Goal: Task Accomplishment & Management: Complete application form

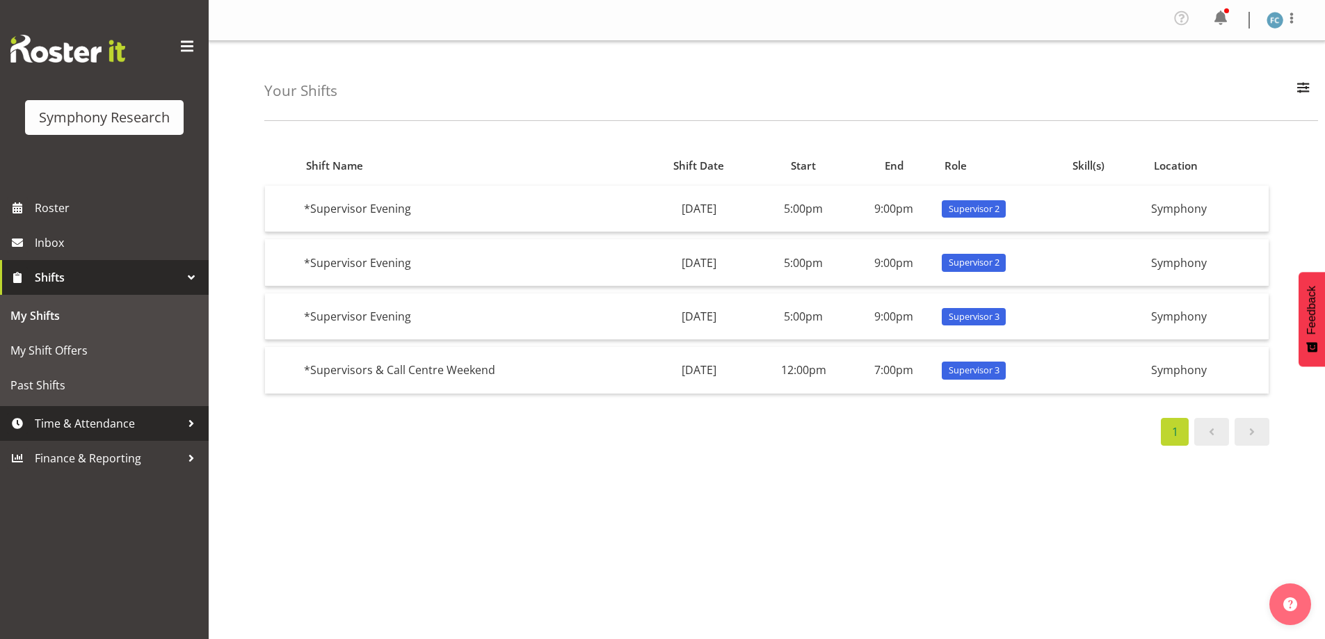
click at [188, 424] on div at bounding box center [191, 423] width 21 height 21
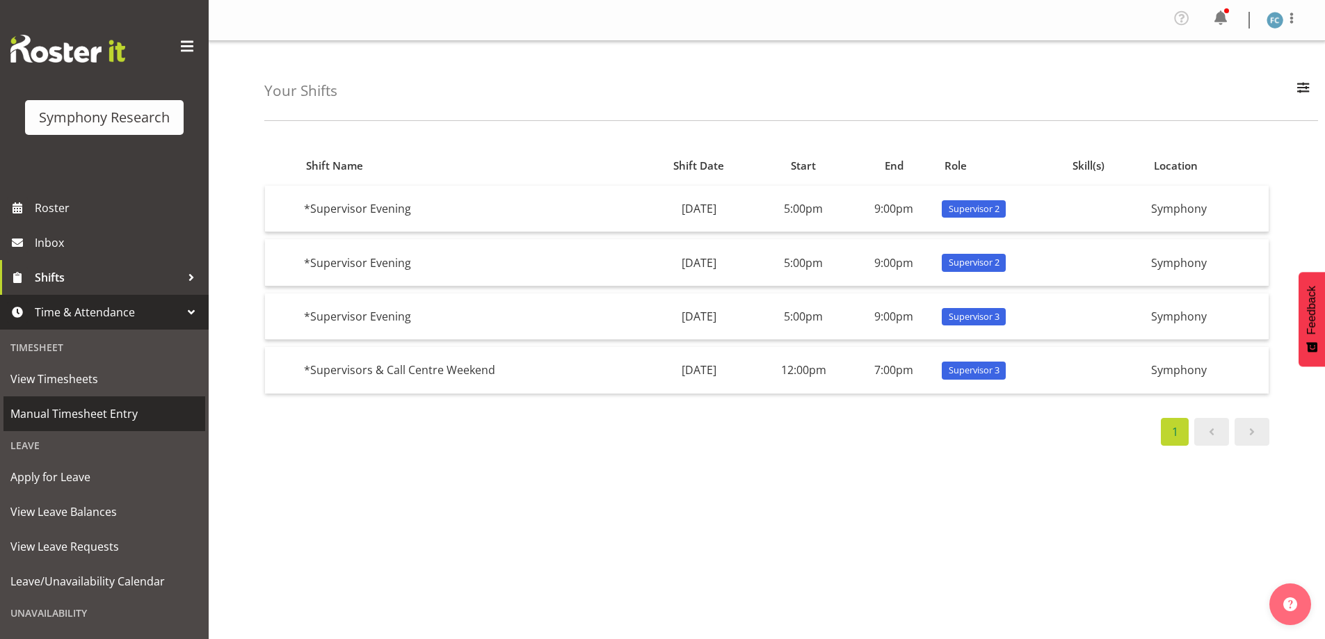
click at [156, 417] on span "Manual Timesheet Entry" at bounding box center [104, 413] width 188 height 21
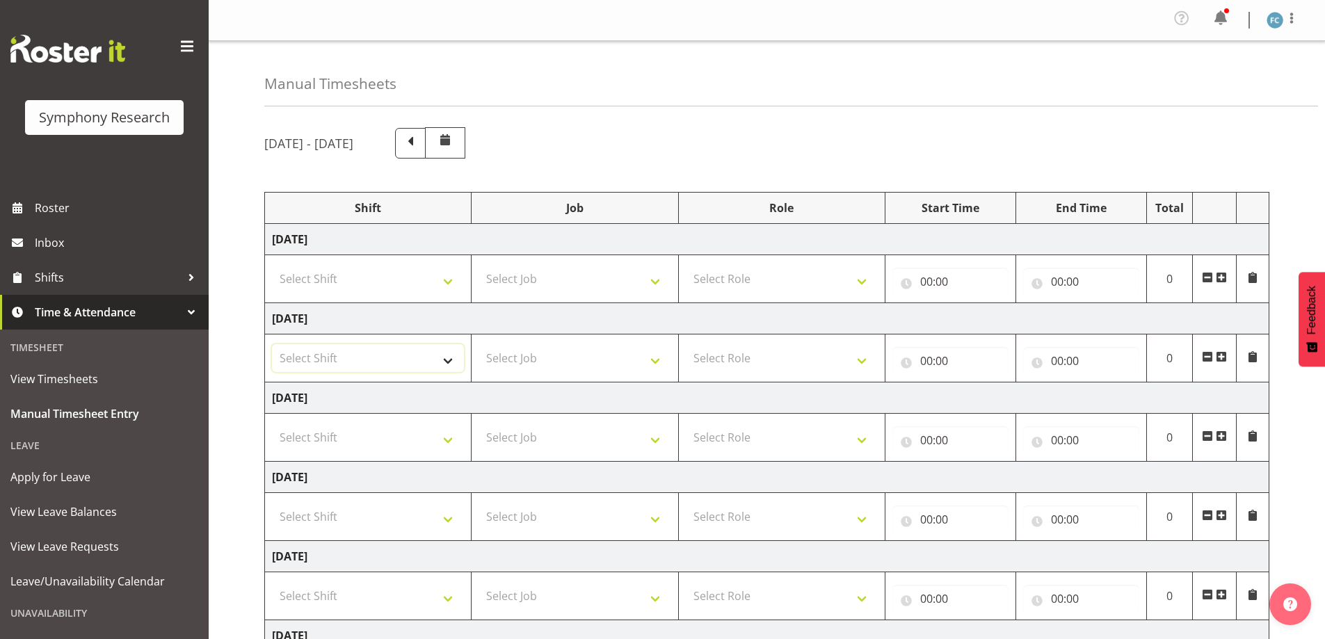
click at [447, 363] on select "Select Shift !!Weekend Residential (Roster IT Shift Label) *Business 9/10am ~ 4…" at bounding box center [368, 358] width 192 height 28
select select "48116"
click at [272, 344] on select "Select Shift !!Weekend Residential (Roster IT Shift Label) *Business 9/10am ~ 4…" at bounding box center [368, 358] width 192 height 28
click at [664, 360] on select "Select Job 550060 IF Admin 553492 World Poll Aus Wave 2 Main 2025 553493 World …" at bounding box center [574, 358] width 192 height 28
click at [833, 135] on div "[DATE] - [DATE]" at bounding box center [766, 142] width 1005 height 31
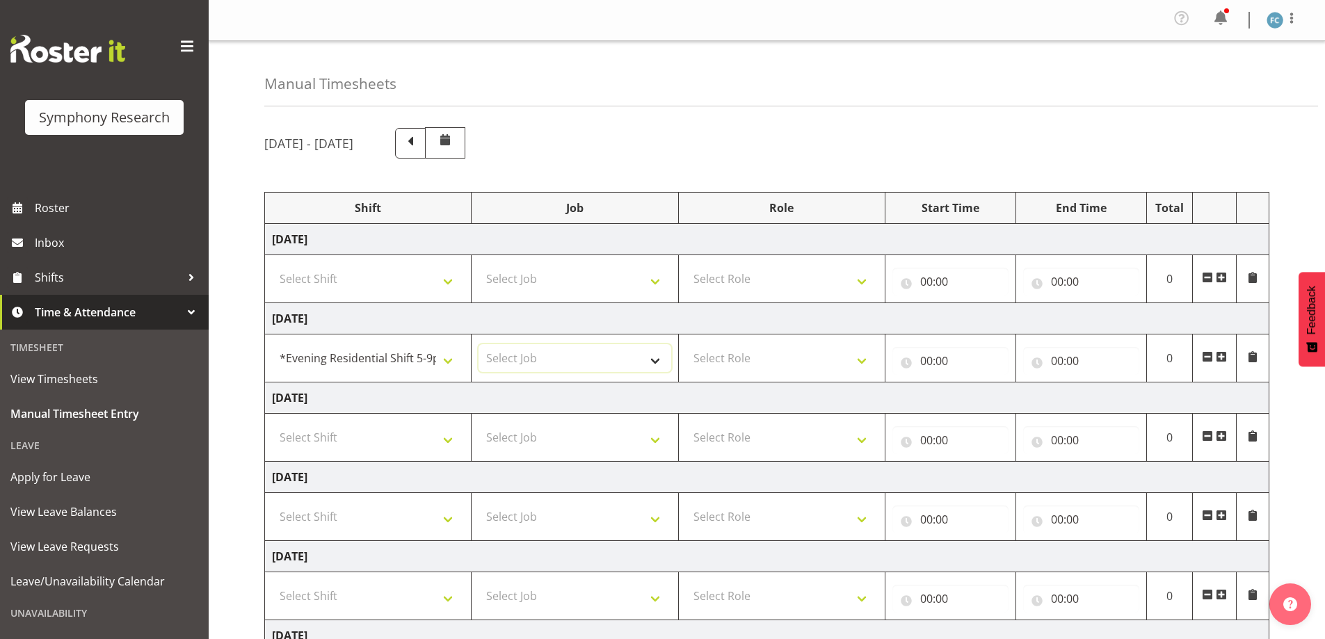
click at [654, 357] on select "Select Job 550060 IF Admin 553492 World Poll Aus Wave 2 Main 2025 553493 World …" at bounding box center [574, 358] width 192 height 28
select select "10587"
click at [478, 344] on select "Select Job 550060 IF Admin 553492 World Poll Aus Wave 2 Main 2025 553493 World …" at bounding box center [574, 358] width 192 height 28
click at [857, 362] on select "Select Role Supervisor Briefing Interviewing" at bounding box center [782, 358] width 192 height 28
select select "45"
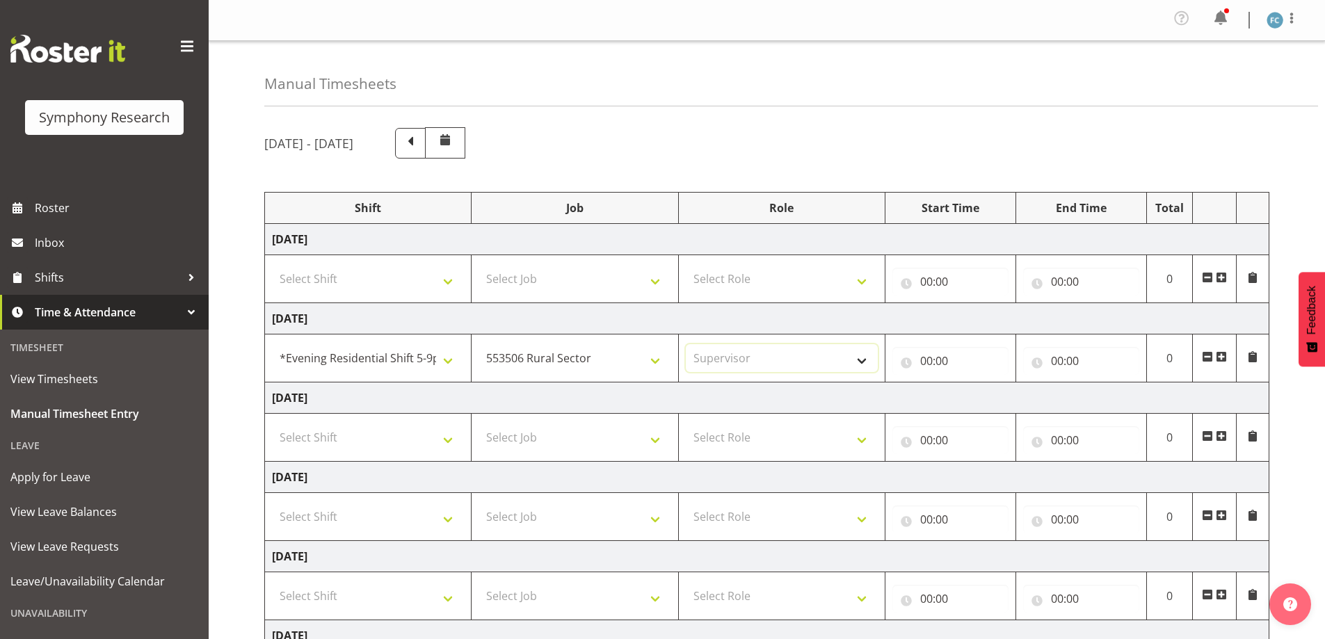
click at [686, 344] on select "Select Role Supervisor Briefing Interviewing" at bounding box center [782, 358] width 192 height 28
click at [905, 365] on input "00:00" at bounding box center [950, 361] width 116 height 28
click at [990, 395] on select "00 01 02 03 04 05 06 07 08 09 10 11 12 13 14 15 16 17 18 19 20 21 22 23" at bounding box center [986, 397] width 31 height 28
select select "17"
click at [971, 383] on select "00 01 02 03 04 05 06 07 08 09 10 11 12 13 14 15 16 17 18 19 20 21 22 23" at bounding box center [986, 397] width 31 height 28
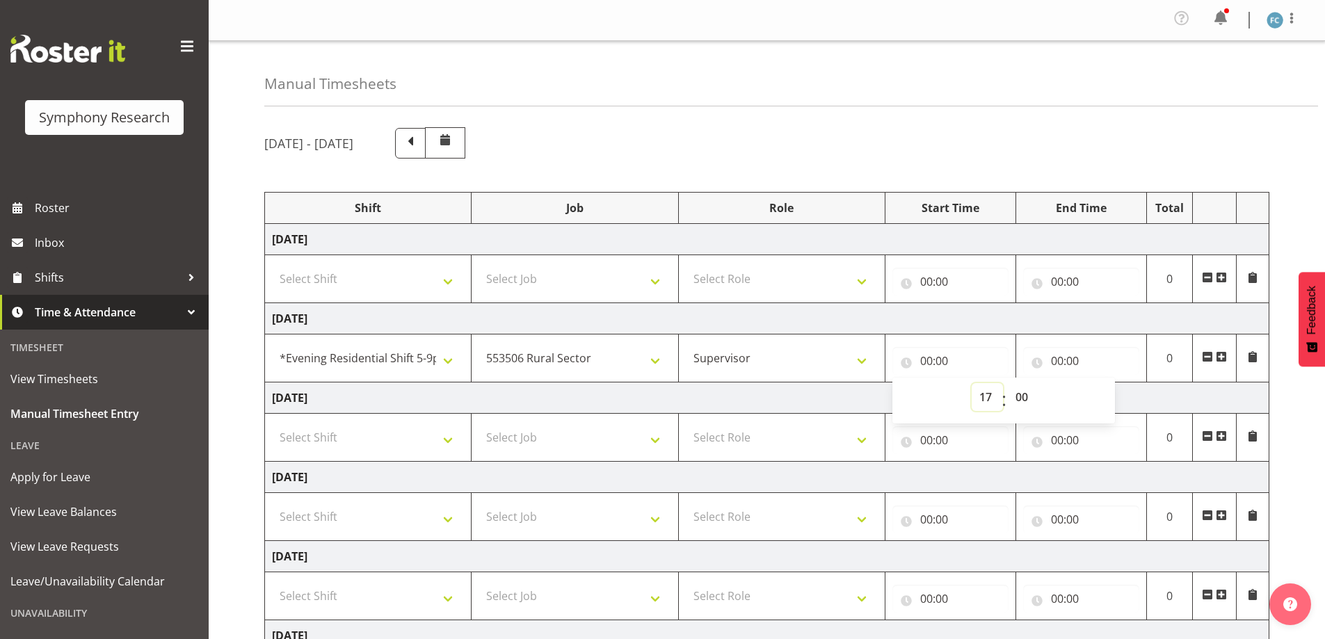
type input "17:00"
click at [1042, 364] on input "00:00" at bounding box center [1081, 361] width 116 height 28
click at [1118, 394] on select "00 01 02 03 04 05 06 07 08 09 10 11 12 13 14 15 16 17 18 19 20 21 22 23" at bounding box center [1117, 397] width 31 height 28
select select "19"
click at [1102, 383] on select "00 01 02 03 04 05 06 07 08 09 10 11 12 13 14 15 16 17 18 19 20 21 22 23" at bounding box center [1117, 397] width 31 height 28
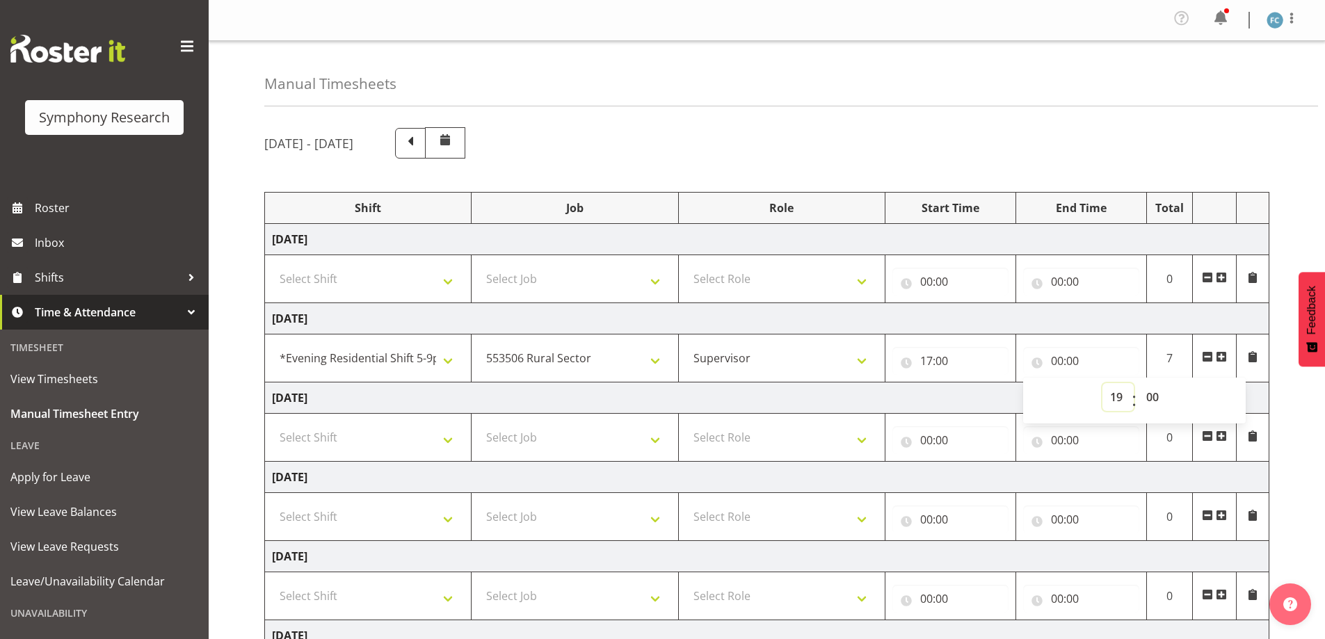
type input "19:00"
click at [1220, 354] on span at bounding box center [1221, 356] width 11 height 11
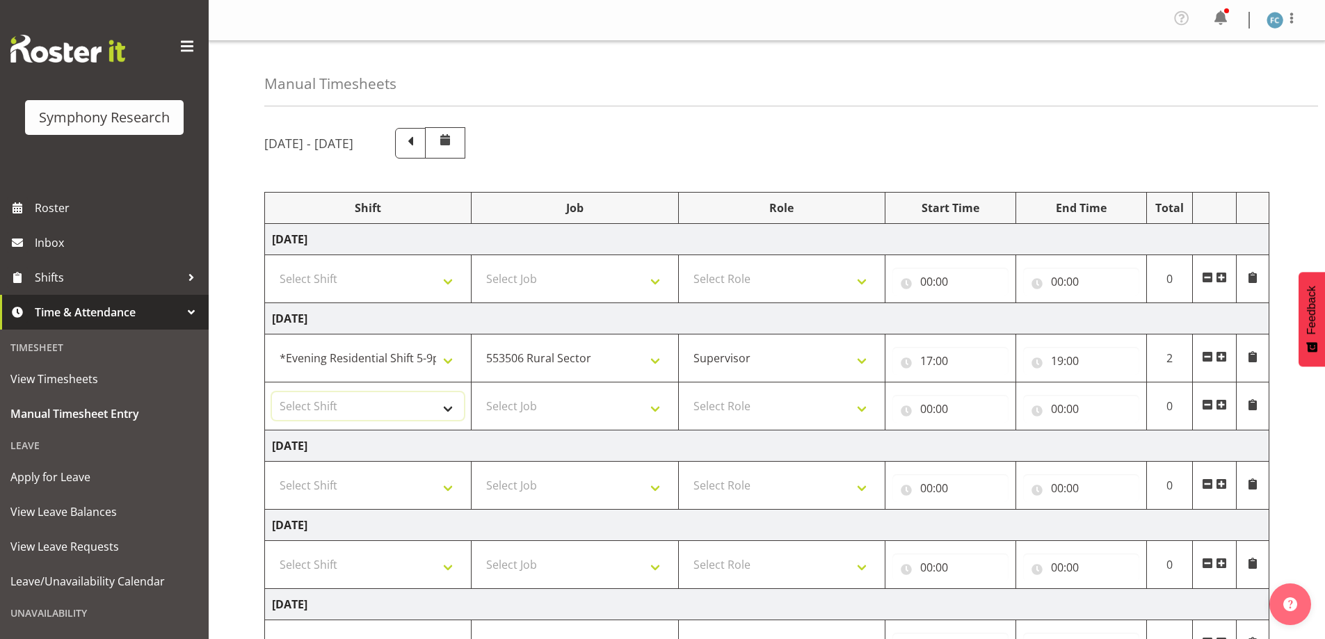
click at [446, 405] on select "Select Shift !!Weekend Residential (Roster IT Shift Label) *Business 9/10am ~ 4…" at bounding box center [368, 406] width 192 height 28
select select "48116"
click at [272, 392] on select "Select Shift !!Weekend Residential (Roster IT Shift Label) *Business 9/10am ~ 4…" at bounding box center [368, 406] width 192 height 28
click at [654, 408] on select "Select Job 550060 IF Admin 553492 World Poll Aus Wave 2 Main 2025 553493 World …" at bounding box center [574, 406] width 192 height 28
select select "10527"
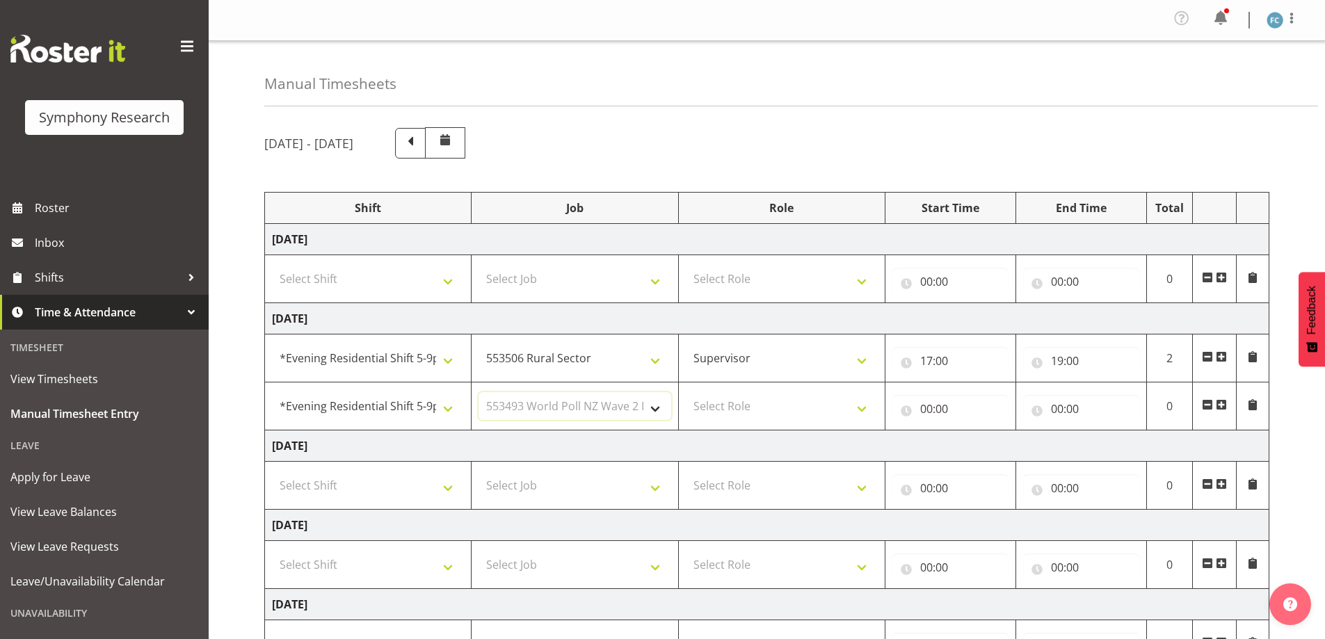
click at [478, 392] on select "Select Job 550060 IF Admin 553492 World Poll Aus Wave 2 Main 2025 553493 World …" at bounding box center [574, 406] width 192 height 28
click at [866, 412] on select "Select Role Supervisor Briefing Interviewing" at bounding box center [782, 406] width 192 height 28
select select "45"
click at [686, 392] on select "Select Role Supervisor Briefing Interviewing" at bounding box center [782, 406] width 192 height 28
click at [914, 417] on input "00:00" at bounding box center [950, 409] width 116 height 28
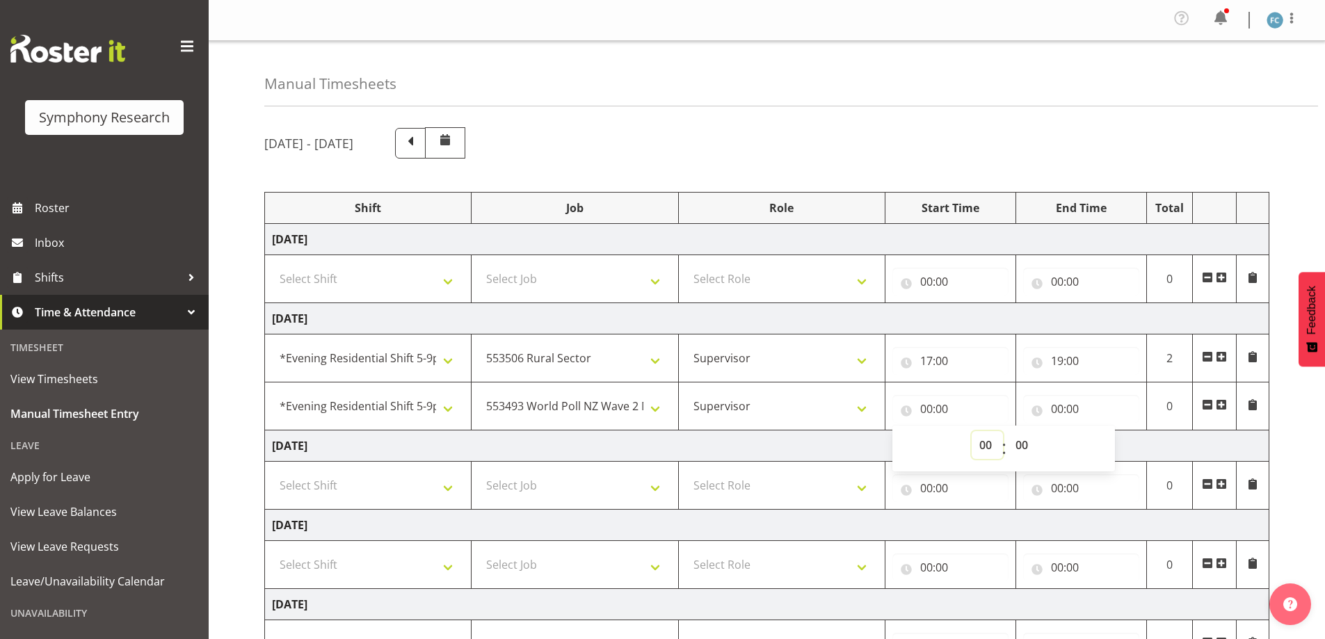
click at [987, 444] on select "00 01 02 03 04 05 06 07 08 09 10 11 12 13 14 15 16 17 18 19 20 21 22 23" at bounding box center [986, 445] width 31 height 28
select select "19"
click at [971, 431] on select "00 01 02 03 04 05 06 07 08 09 10 11 12 13 14 15 16 17 18 19 20 21 22 23" at bounding box center [986, 445] width 31 height 28
type input "19:00"
click at [1041, 412] on input "00:00" at bounding box center [1081, 409] width 116 height 28
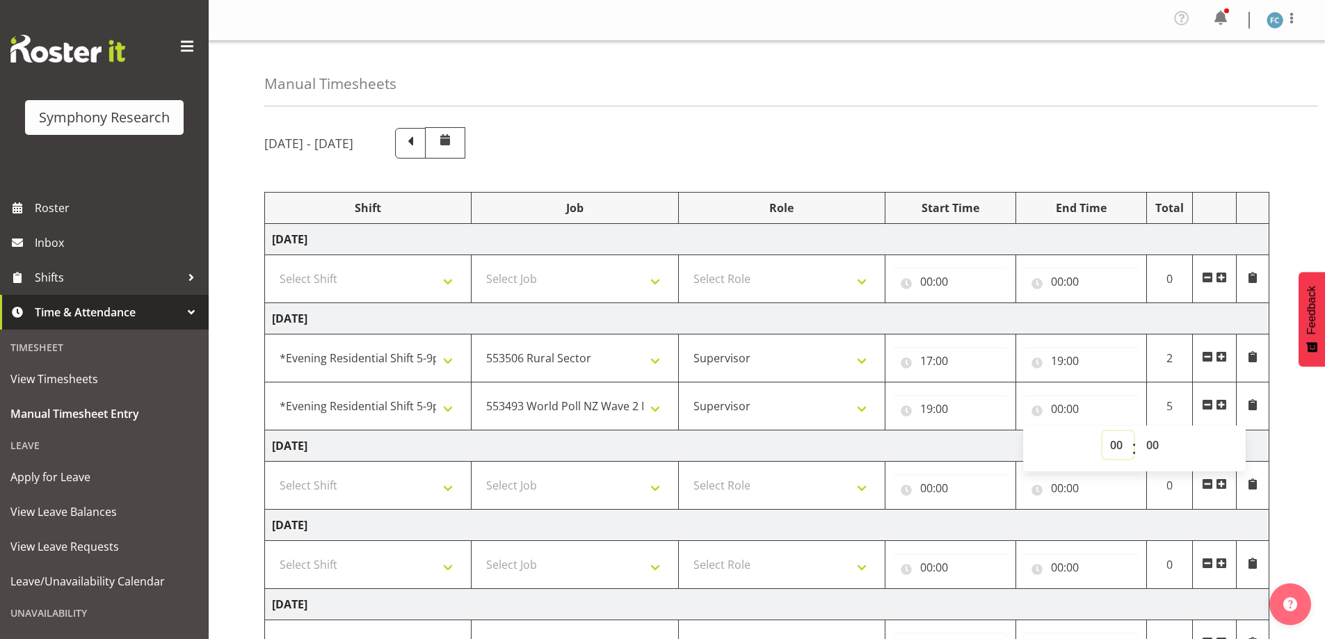
click at [1120, 442] on select "00 01 02 03 04 05 06 07 08 09 10 11 12 13 14 15 16 17 18 19 20 21 22 23" at bounding box center [1117, 445] width 31 height 28
select select "22"
click at [1102, 431] on select "00 01 02 03 04 05 06 07 08 09 10 11 12 13 14 15 16 17 18 19 20 21 22 23" at bounding box center [1117, 445] width 31 height 28
type input "22:00"
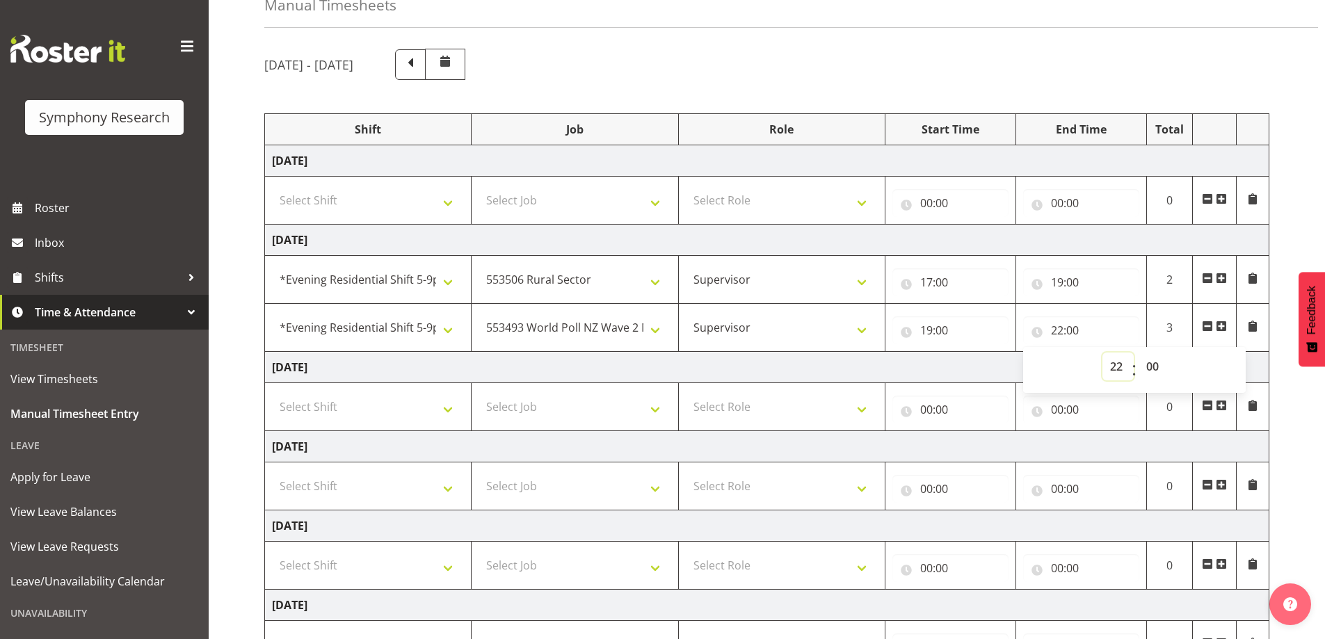
scroll to position [139, 0]
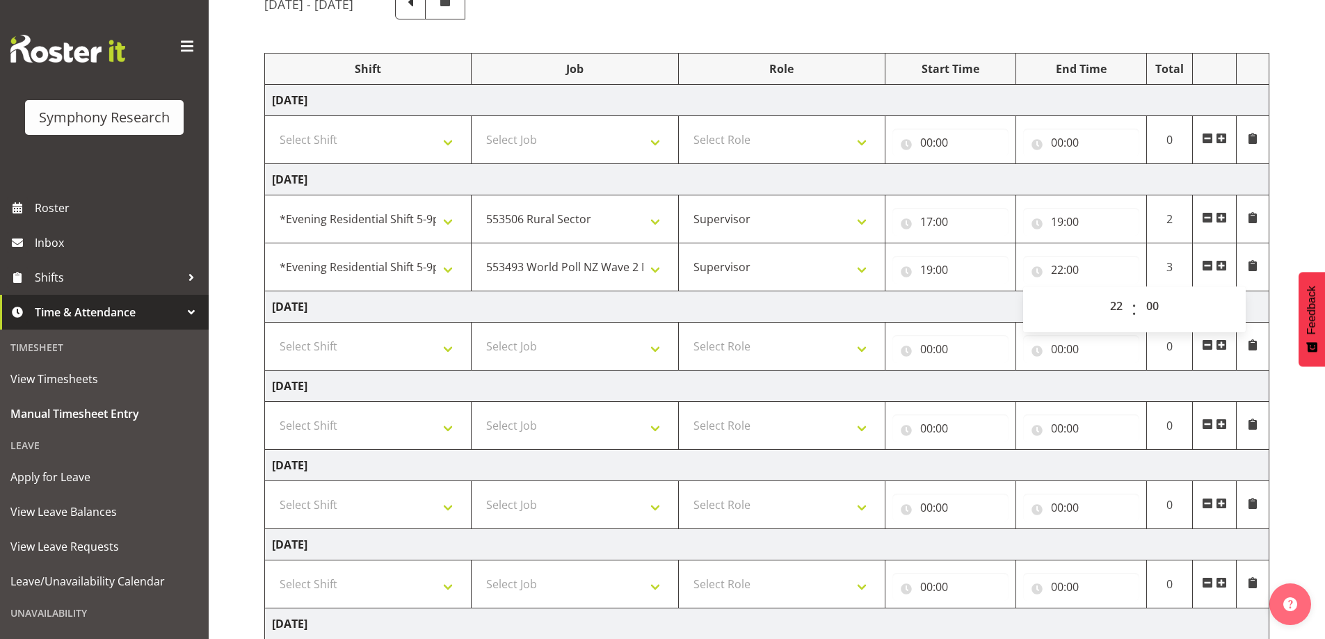
click at [1221, 265] on span at bounding box center [1221, 265] width 11 height 11
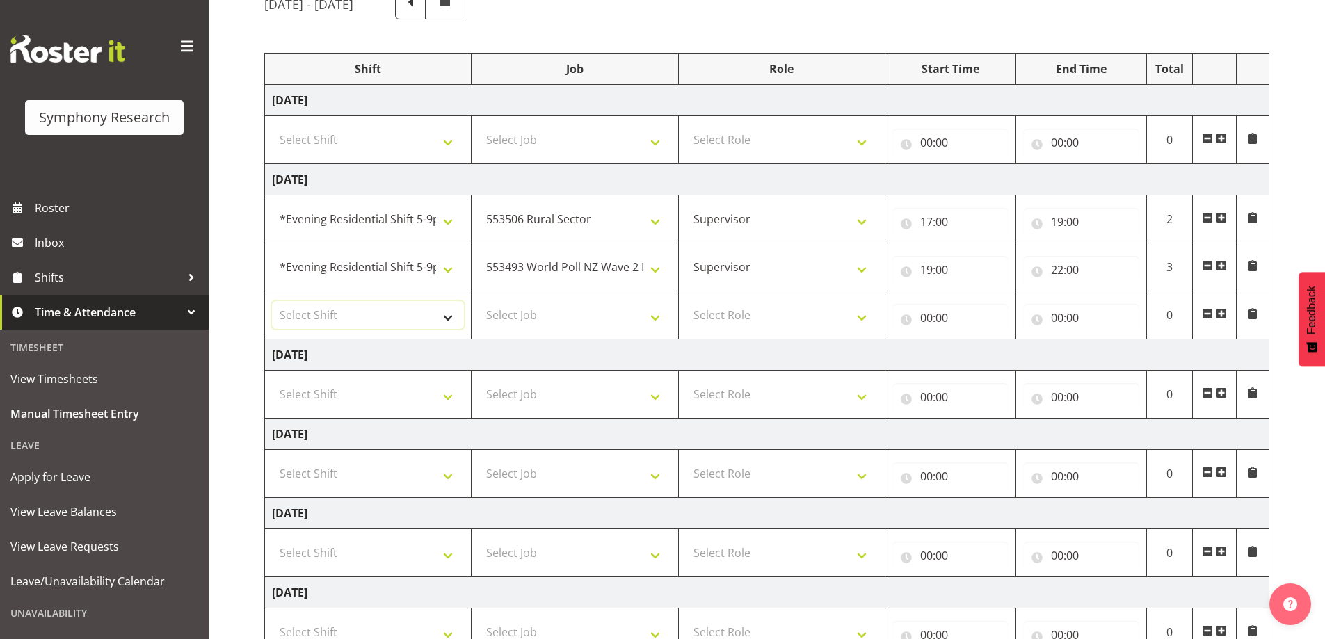
click at [447, 316] on select "Select Shift !!Weekend Residential (Roster IT Shift Label) *Business 9/10am ~ 4…" at bounding box center [368, 315] width 192 height 28
select select "48116"
click at [272, 301] on select "Select Shift !!Weekend Residential (Roster IT Shift Label) *Business 9/10am ~ 4…" at bounding box center [368, 315] width 192 height 28
click at [659, 319] on select "Select Job 550060 IF Admin 553492 World Poll Aus Wave 2 Main 2025 553493 World …" at bounding box center [574, 315] width 192 height 28
select select "10499"
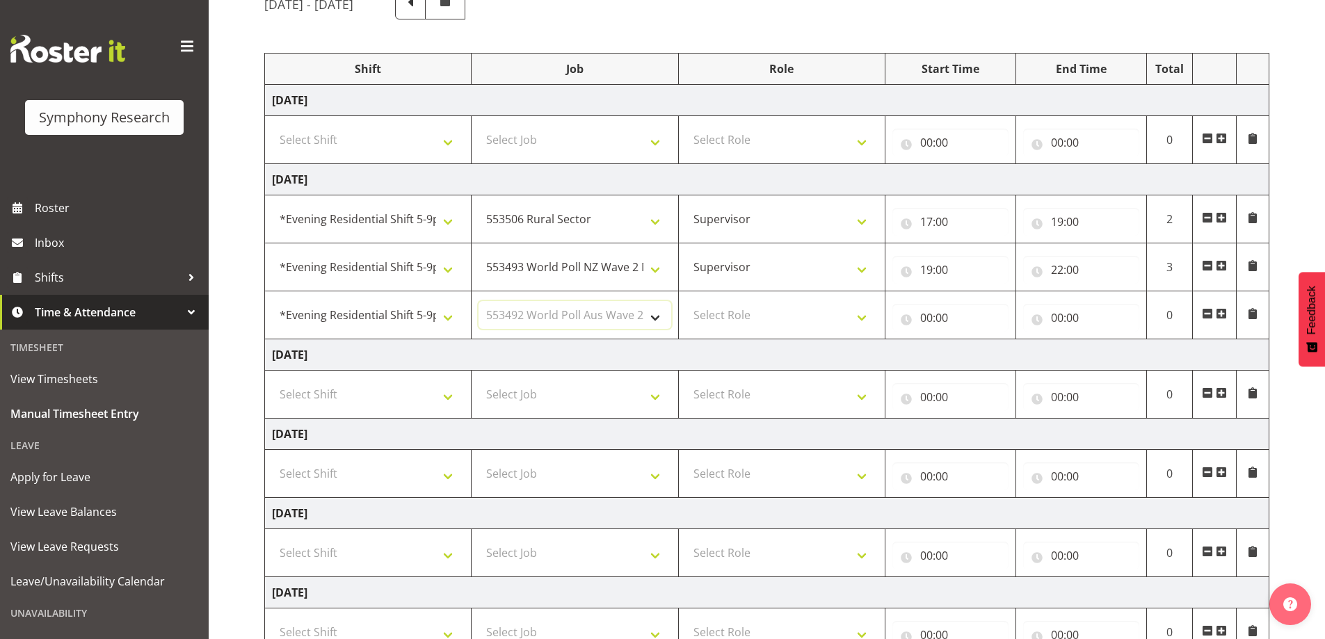
click at [478, 301] on select "Select Job 550060 IF Admin 553492 World Poll Aus Wave 2 Main 2025 553493 World …" at bounding box center [574, 315] width 192 height 28
click at [865, 320] on select "Select Role Supervisor Briefing Interviewing" at bounding box center [782, 315] width 192 height 28
select select "45"
click at [686, 301] on select "Select Role Supervisor Briefing Interviewing" at bounding box center [782, 315] width 192 height 28
click at [903, 324] on input "00:00" at bounding box center [950, 318] width 116 height 28
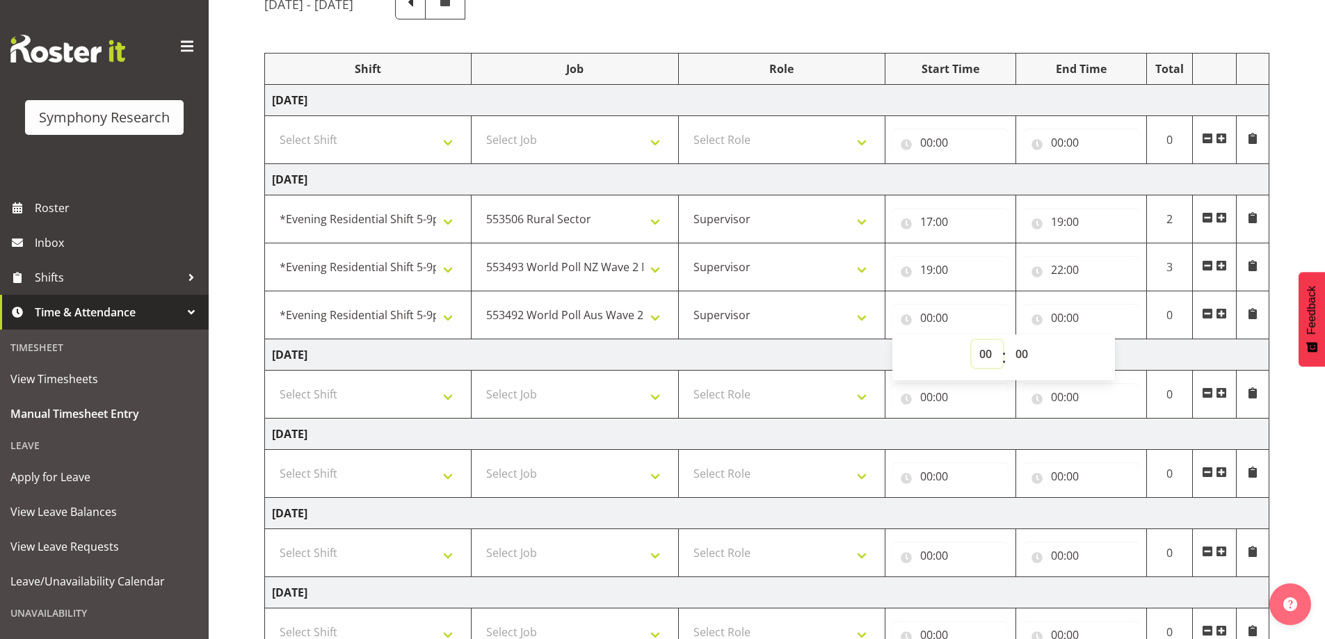
click at [986, 357] on select "00 01 02 03 04 05 06 07 08 09 10 11 12 13 14 15 16 17 18 19 20 21 22 23" at bounding box center [986, 354] width 31 height 28
select select "22"
click at [971, 340] on select "00 01 02 03 04 05 06 07 08 09 10 11 12 13 14 15 16 17 18 19 20 21 22 23" at bounding box center [986, 354] width 31 height 28
type input "22:00"
click at [1040, 321] on input "00:00" at bounding box center [1081, 318] width 116 height 28
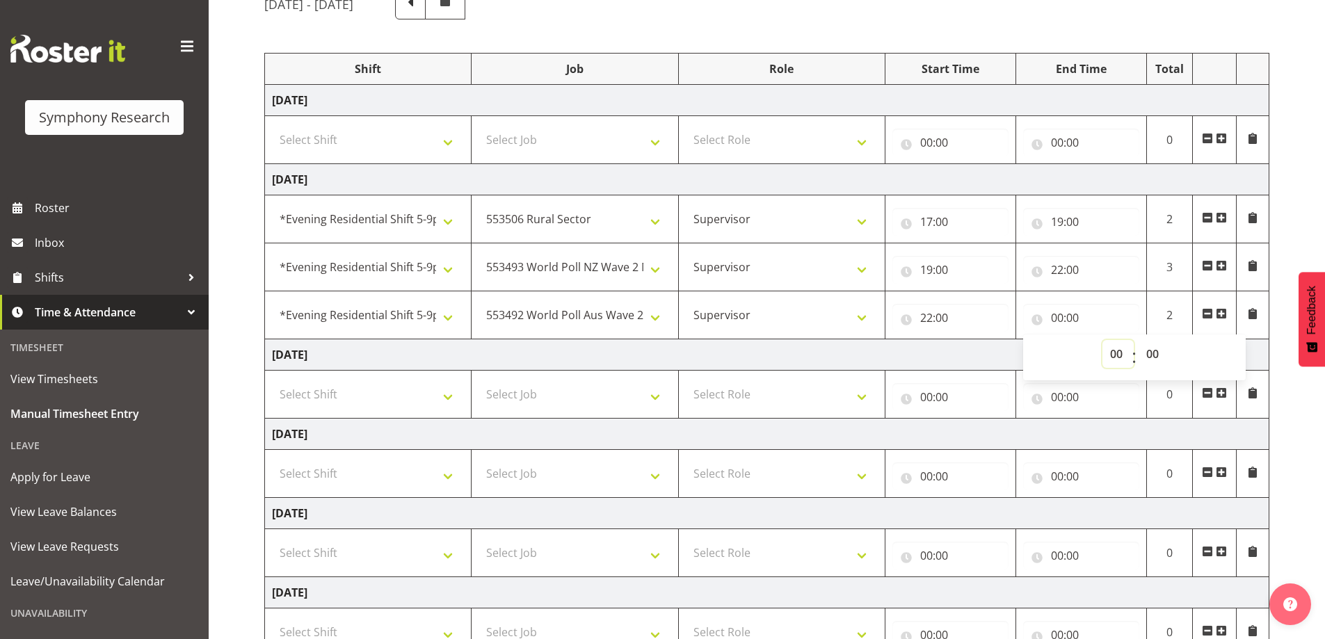
click at [1117, 350] on select "00 01 02 03 04 05 06 07 08 09 10 11 12 13 14 15 16 17 18 19 20 21 22 23" at bounding box center [1117, 354] width 31 height 28
select select "22"
click at [1102, 340] on select "00 01 02 03 04 05 06 07 08 09 10 11 12 13 14 15 16 17 18 19 20 21 22 23" at bounding box center [1117, 354] width 31 height 28
type input "22:00"
click at [1154, 353] on select "00 01 02 03 04 05 06 07 08 09 10 11 12 13 14 15 16 17 18 19 20 21 22 23 24 25 2…" at bounding box center [1153, 354] width 31 height 28
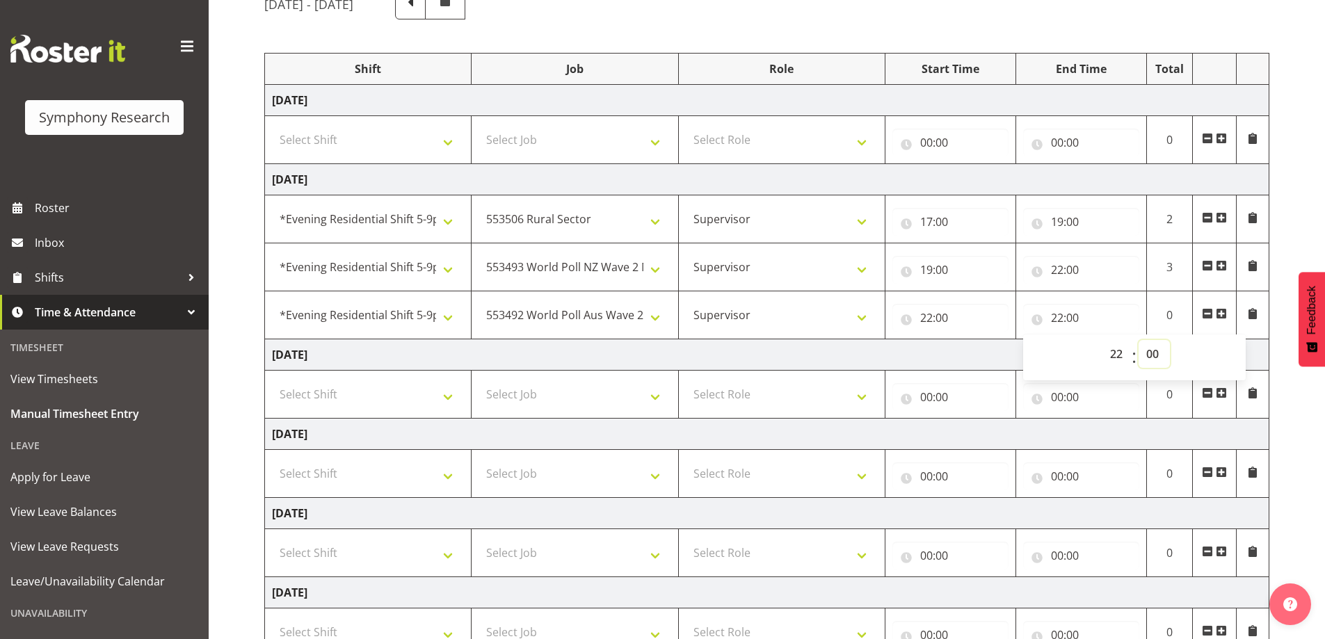
select select "30"
click at [1138, 340] on select "00 01 02 03 04 05 06 07 08 09 10 11 12 13 14 15 16 17 18 19 20 21 22 23 24 25 2…" at bounding box center [1153, 354] width 31 height 28
type input "22:30"
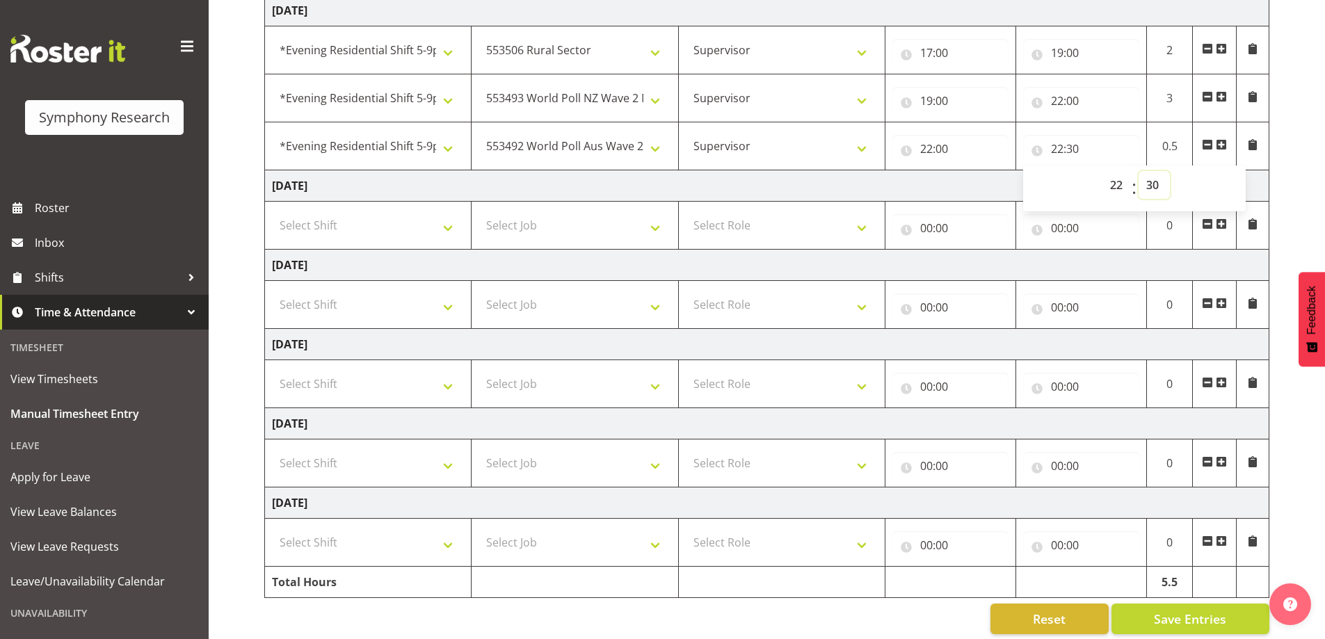
scroll to position [324, 0]
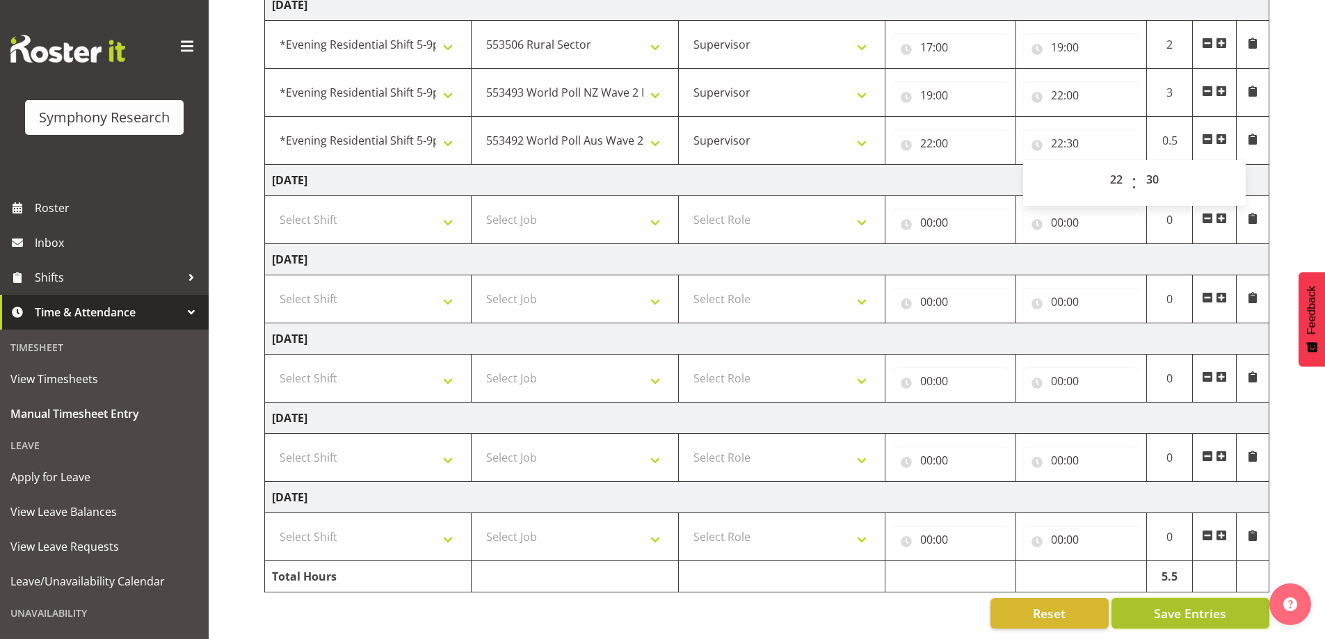
click at [1219, 609] on span "Save Entries" at bounding box center [1190, 613] width 72 height 18
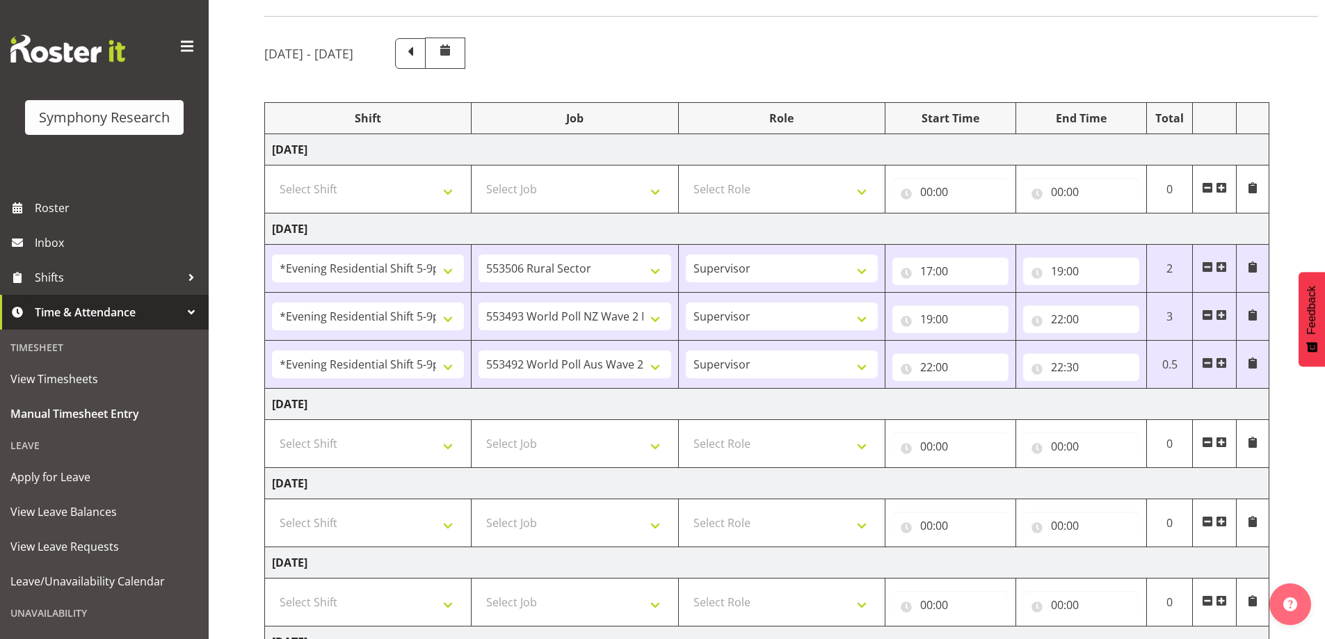
scroll to position [0, 0]
